Goal: Information Seeking & Learning: Learn about a topic

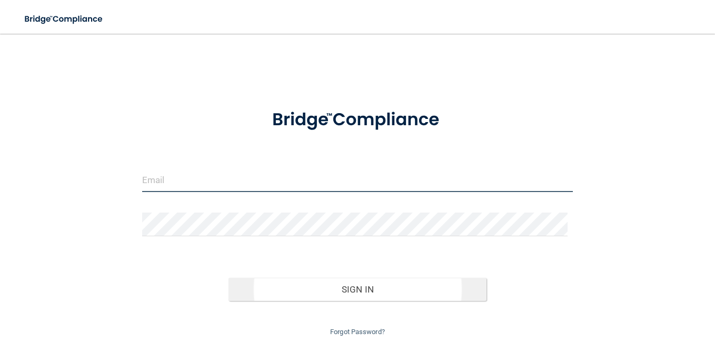
type input "[EMAIL_ADDRESS][DOMAIN_NAME]"
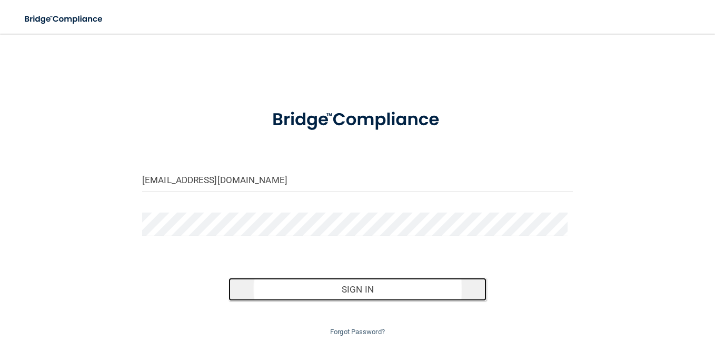
click at [350, 294] on button "Sign In" at bounding box center [358, 289] width 259 height 23
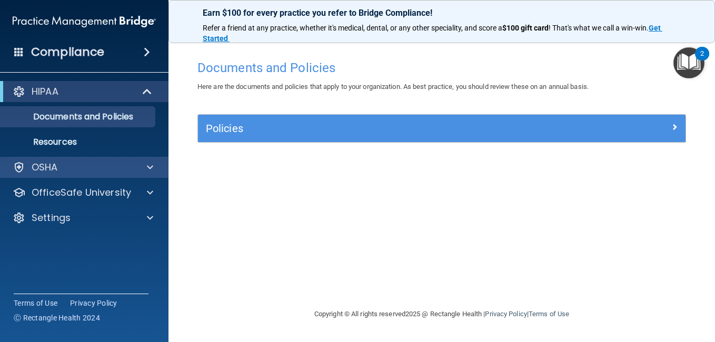
click at [128, 174] on div "OSHA" at bounding box center [84, 167] width 169 height 21
click at [150, 165] on span at bounding box center [150, 167] width 6 height 13
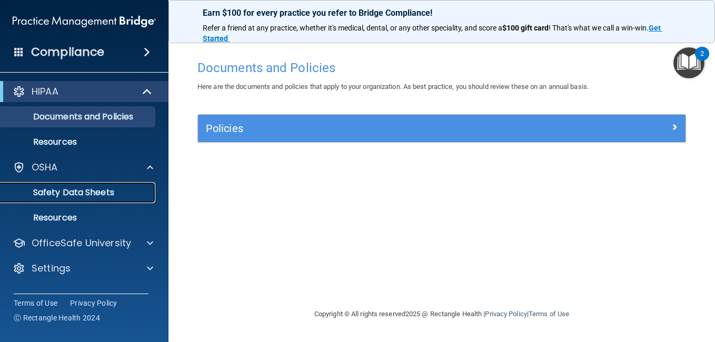
click at [125, 191] on p "Safety Data Sheets" at bounding box center [79, 193] width 144 height 11
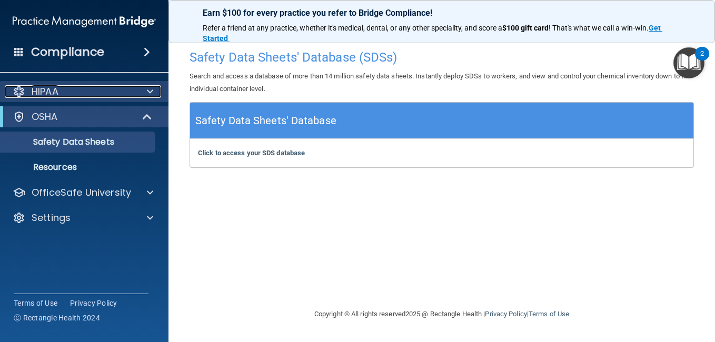
click at [126, 91] on div "HIPAA" at bounding box center [70, 91] width 131 height 13
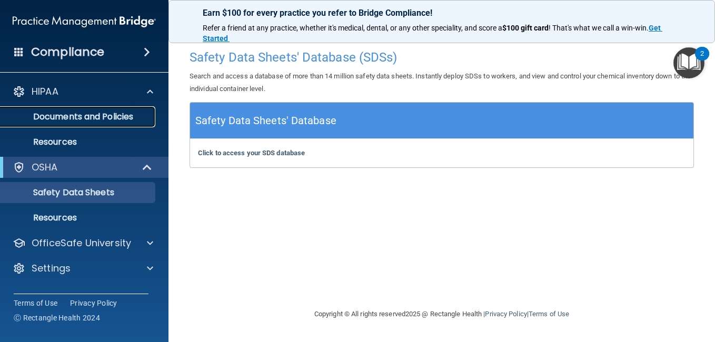
click at [103, 112] on p "Documents and Policies" at bounding box center [79, 117] width 144 height 11
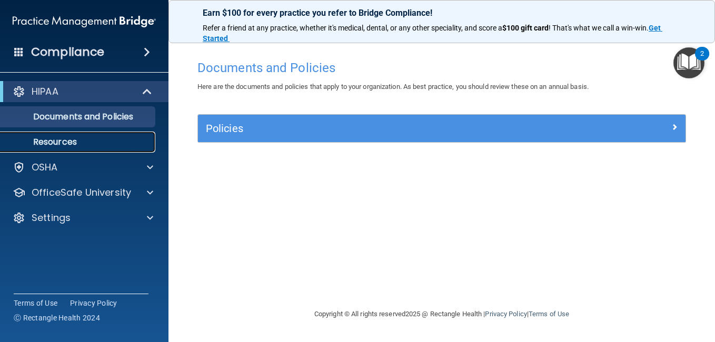
click at [68, 147] on p "Resources" at bounding box center [79, 142] width 144 height 11
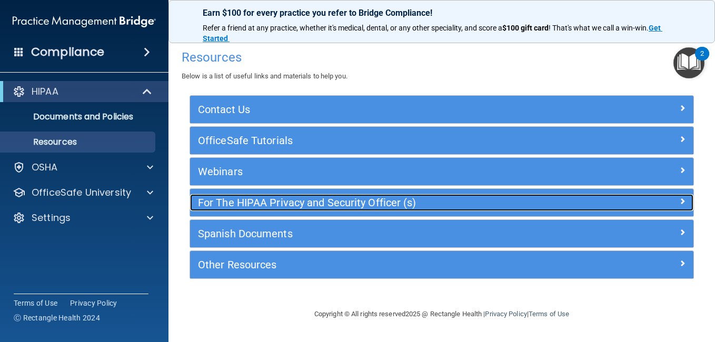
click at [295, 205] on h5 "For The HIPAA Privacy and Security Officer (s)" at bounding box center [379, 203] width 362 height 12
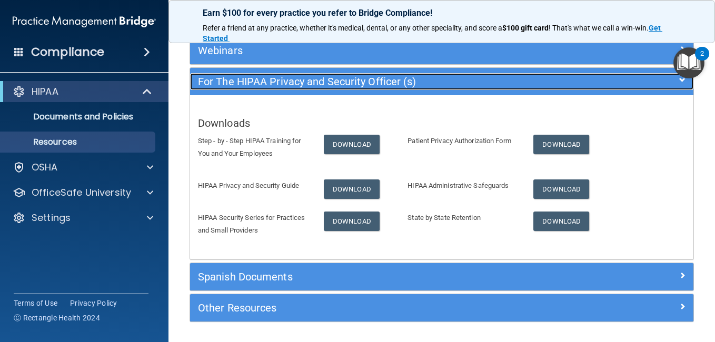
scroll to position [134, 0]
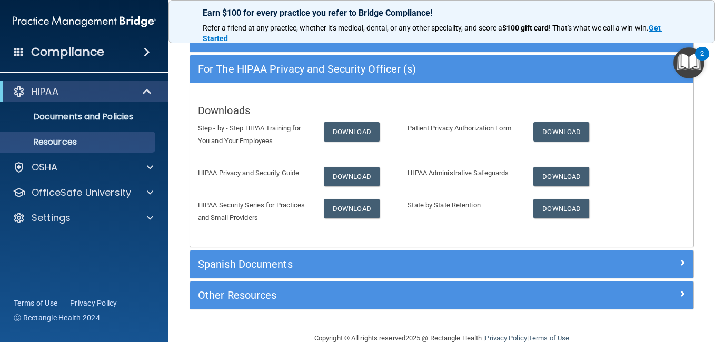
click at [102, 51] on h4 "Compliance" at bounding box center [67, 52] width 73 height 15
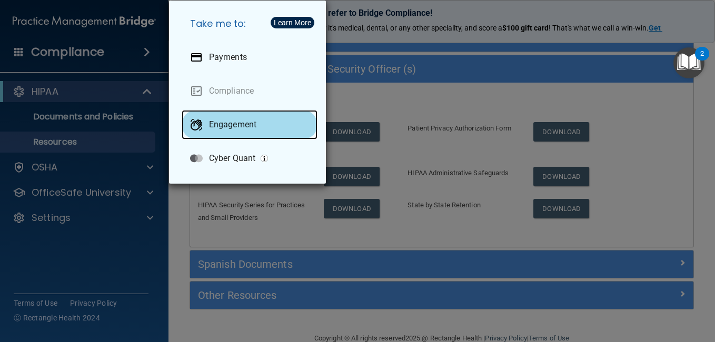
click at [241, 132] on div "Engagement" at bounding box center [250, 124] width 136 height 29
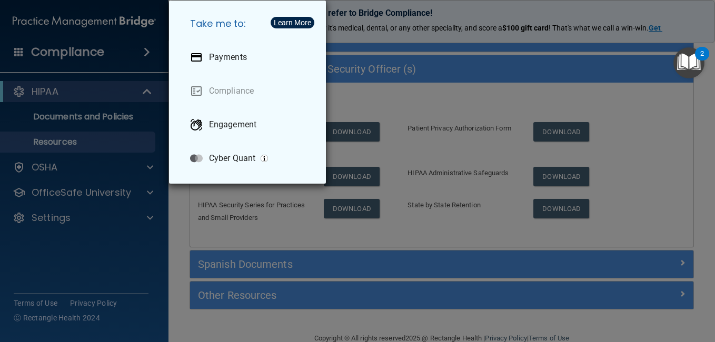
click at [109, 195] on div "Take me to: Payments Compliance Engagement Cyber Quant" at bounding box center [357, 171] width 715 height 342
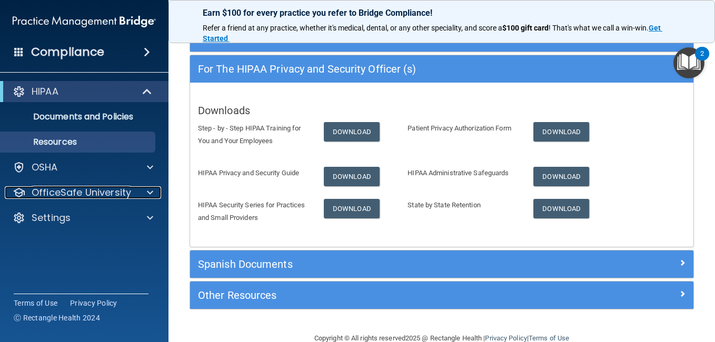
click at [109, 195] on p "OfficeSafe University" at bounding box center [82, 192] width 100 height 13
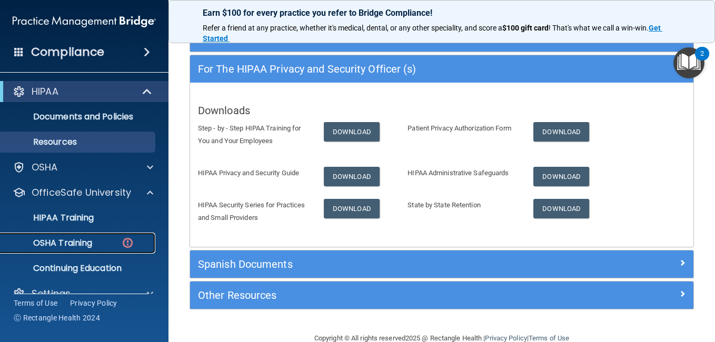
click at [92, 248] on p "OSHA Training" at bounding box center [49, 243] width 85 height 11
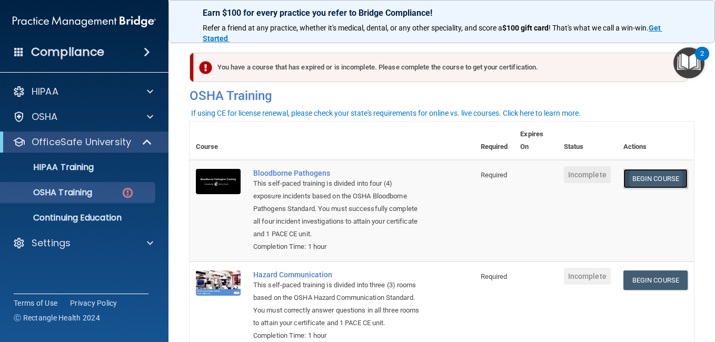
click at [628, 177] on link "Begin Course" at bounding box center [656, 178] width 64 height 19
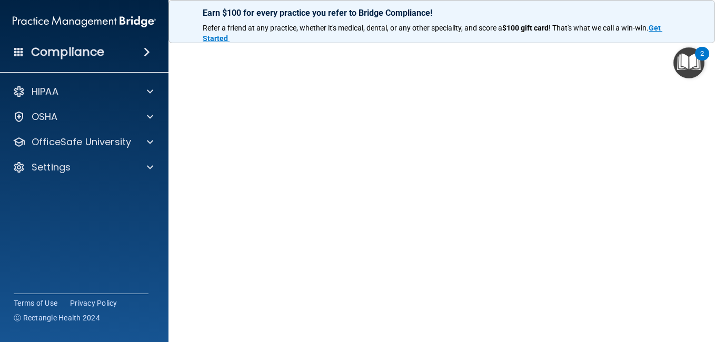
scroll to position [109, 0]
click at [653, 42] on p "Refer a friend at any practice, whether it's medical, dental, or any other spec…" at bounding box center [442, 33] width 478 height 21
click at [661, 45] on h4 "Bloodborne Pathogens Training" at bounding box center [442, 39] width 489 height 14
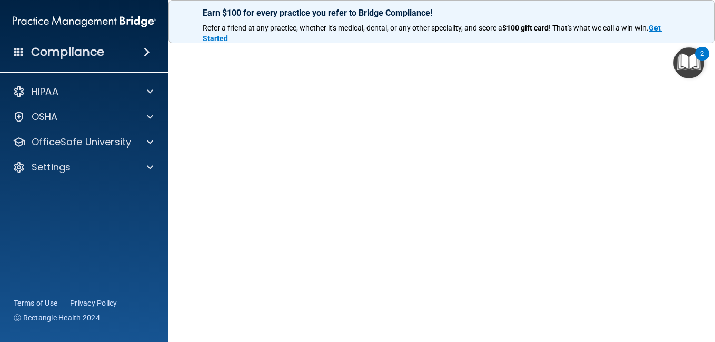
drag, startPoint x: 692, startPoint y: 176, endPoint x: 715, endPoint y: 182, distance: 23.3
click at [715, 182] on main "Bloodborne Pathogens Training This course doesn’t expire until . Are you sure y…" at bounding box center [442, 188] width 547 height 309
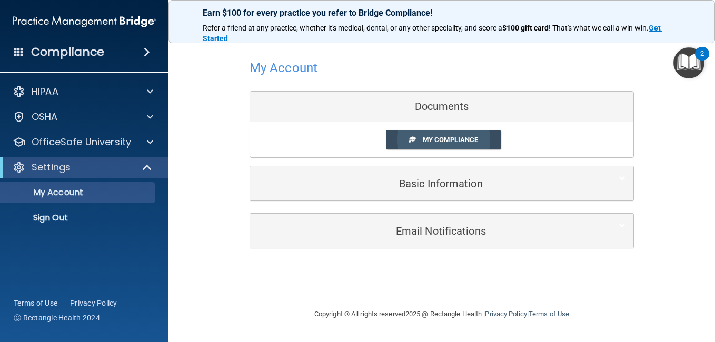
click at [411, 144] on link "My Compliance" at bounding box center [443, 139] width 115 height 19
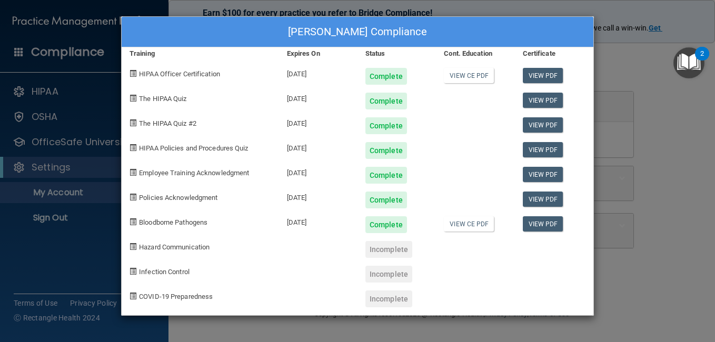
click at [378, 251] on div "Incomplete" at bounding box center [389, 249] width 47 height 17
